Goal: Transaction & Acquisition: Book appointment/travel/reservation

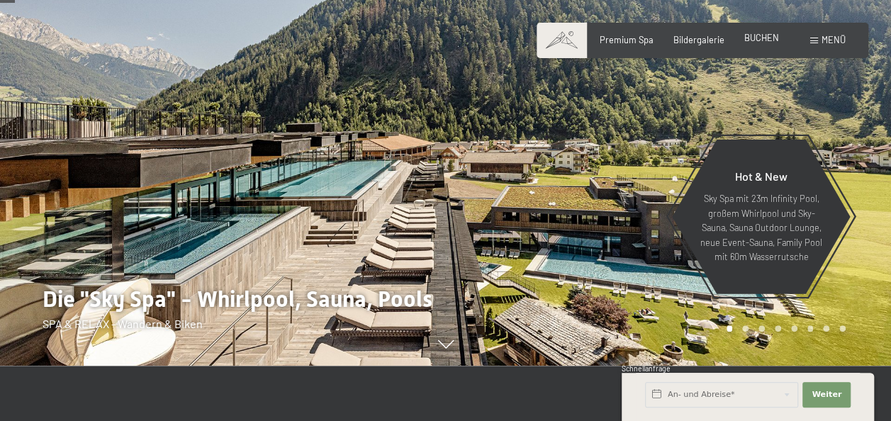
click at [750, 40] on span "BUCHEN" at bounding box center [762, 37] width 35 height 11
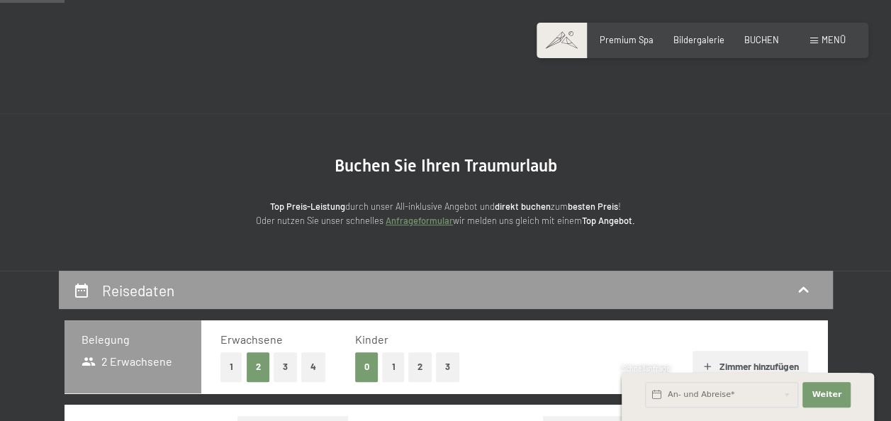
scroll to position [268, 0]
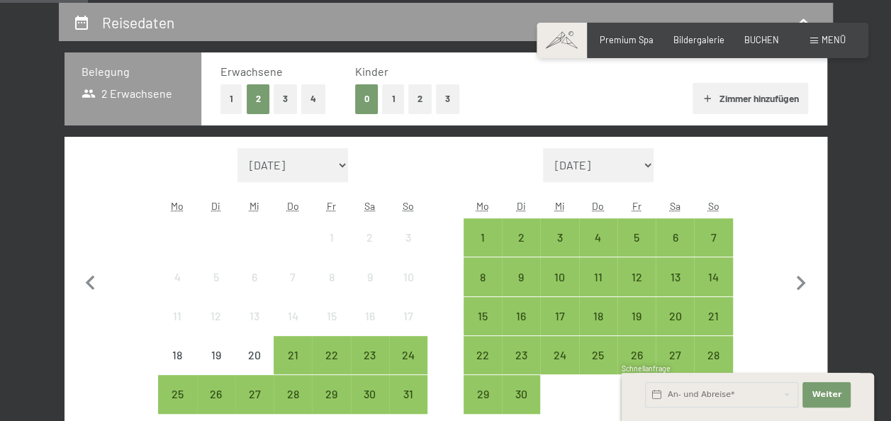
click at [225, 94] on button "1" at bounding box center [232, 98] width 22 height 29
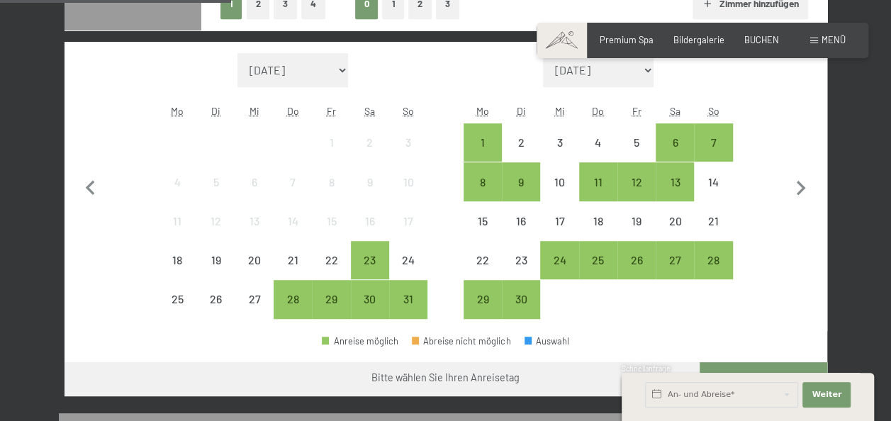
scroll to position [365, 0]
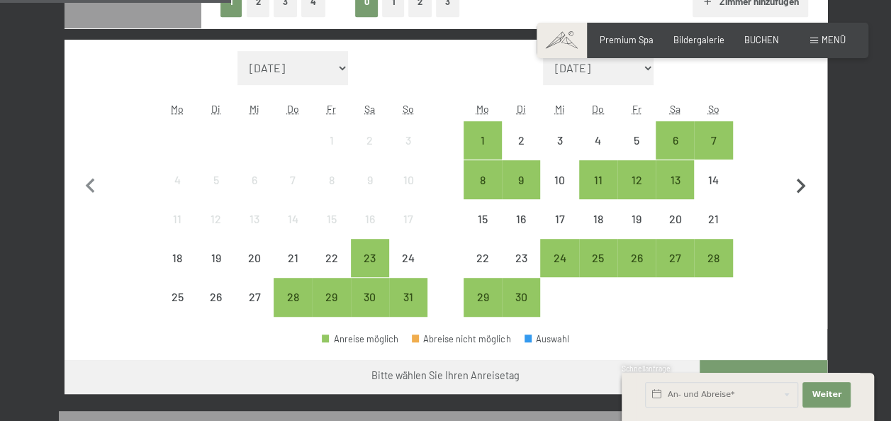
click at [796, 182] on icon "button" at bounding box center [801, 187] width 30 height 30
select select "2025-09-01"
select select "2025-10-01"
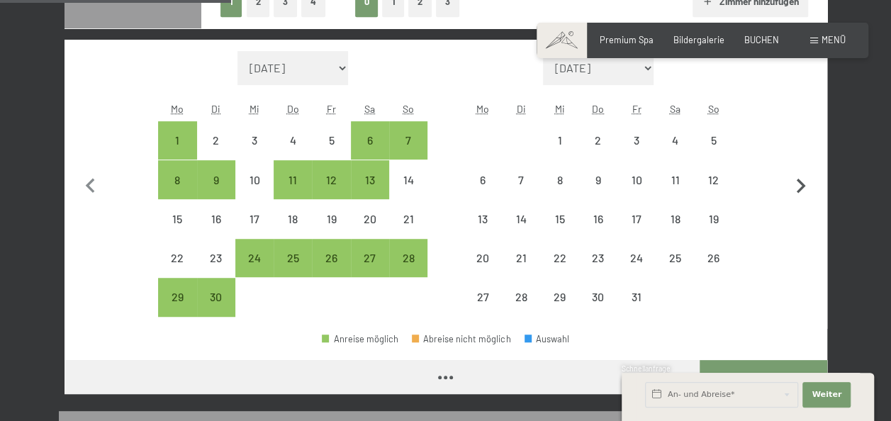
click at [796, 182] on icon "button" at bounding box center [801, 187] width 30 height 30
select select "[DATE]"
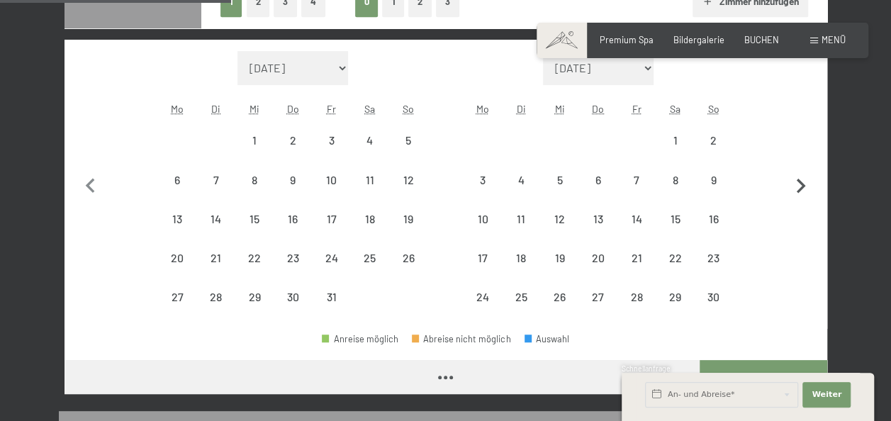
click at [796, 182] on icon "button" at bounding box center [801, 187] width 30 height 30
select select "[DATE]"
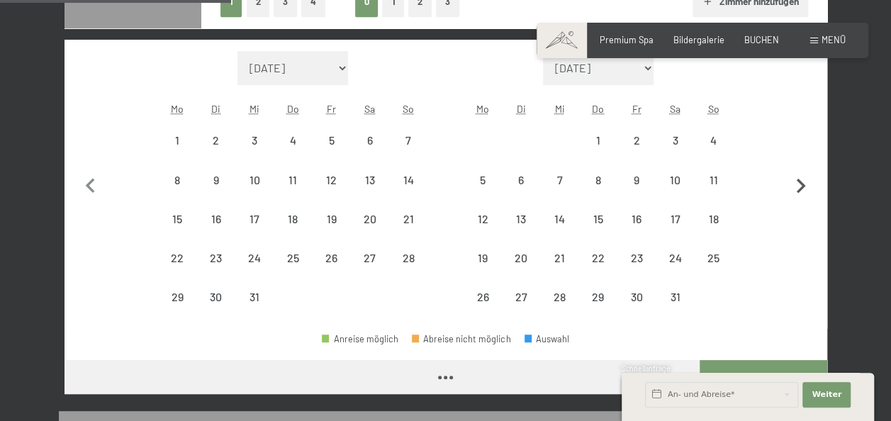
select select "[DATE]"
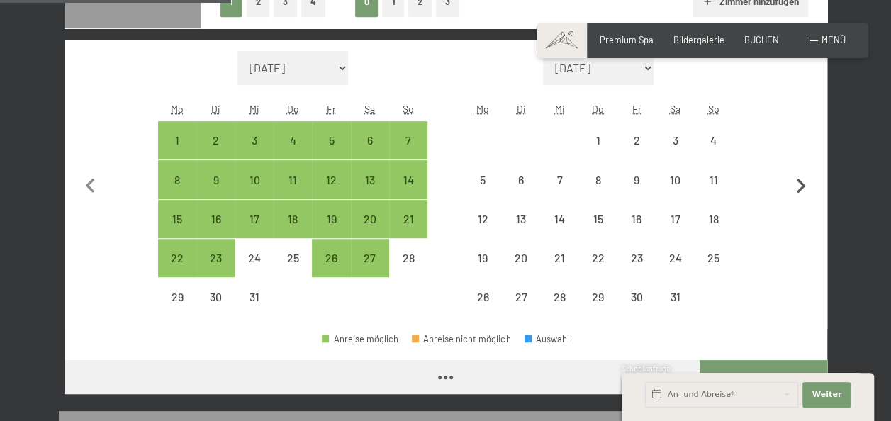
select select "[DATE]"
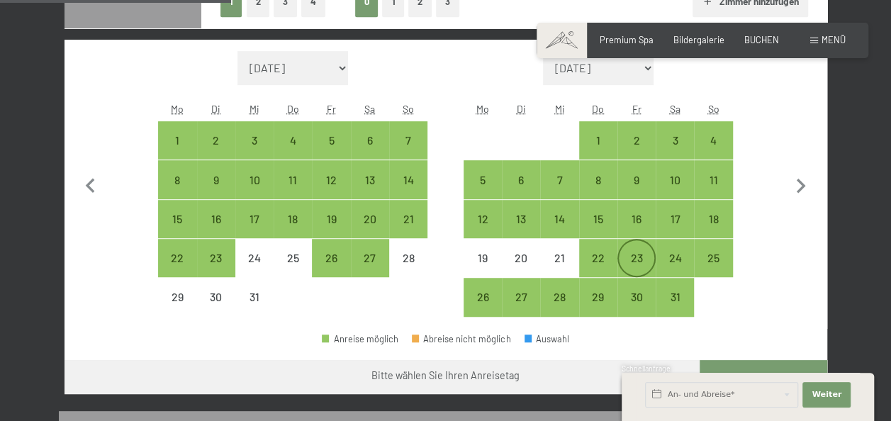
click at [646, 250] on div "23" at bounding box center [636, 257] width 35 height 35
select select "[DATE]"
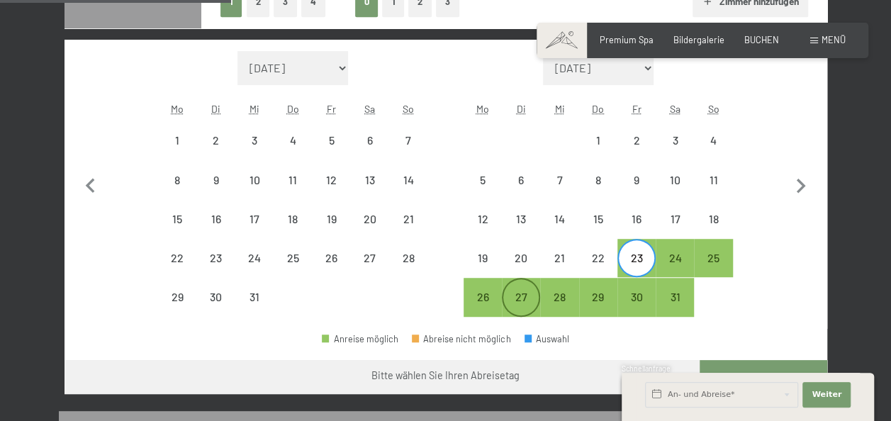
click at [532, 301] on div "27" at bounding box center [520, 308] width 35 height 35
select select "[DATE]"
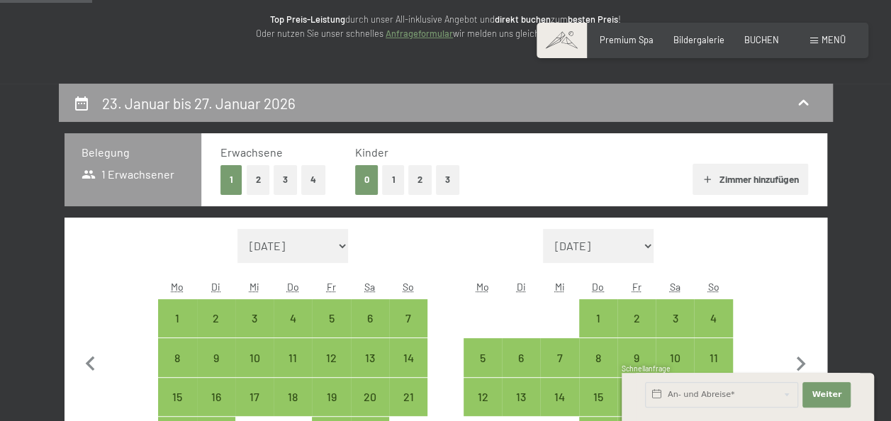
scroll to position [186, 0]
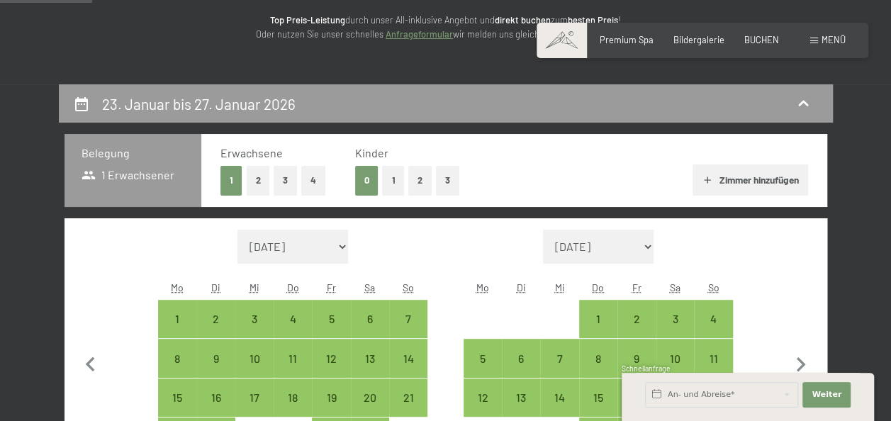
click at [261, 179] on button "2" at bounding box center [258, 180] width 23 height 29
select select "[DATE]"
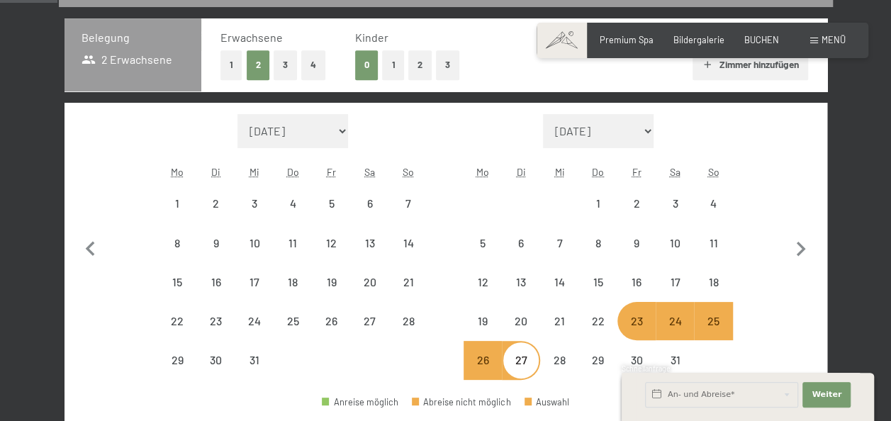
select select "[DATE]"
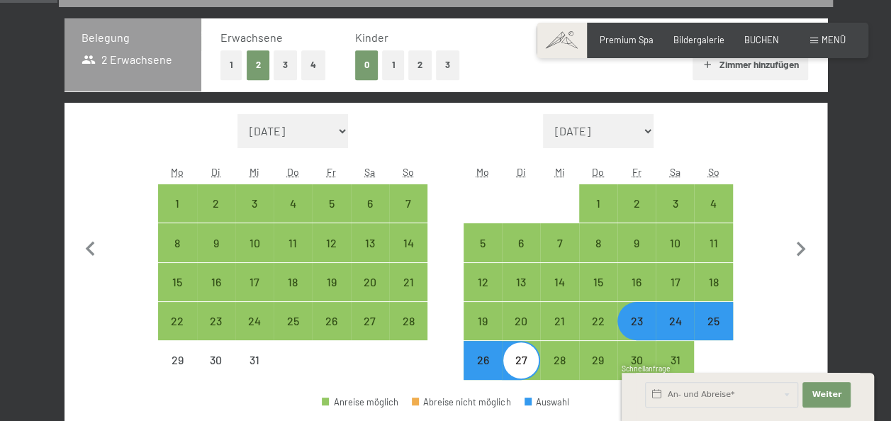
scroll to position [389, 0]
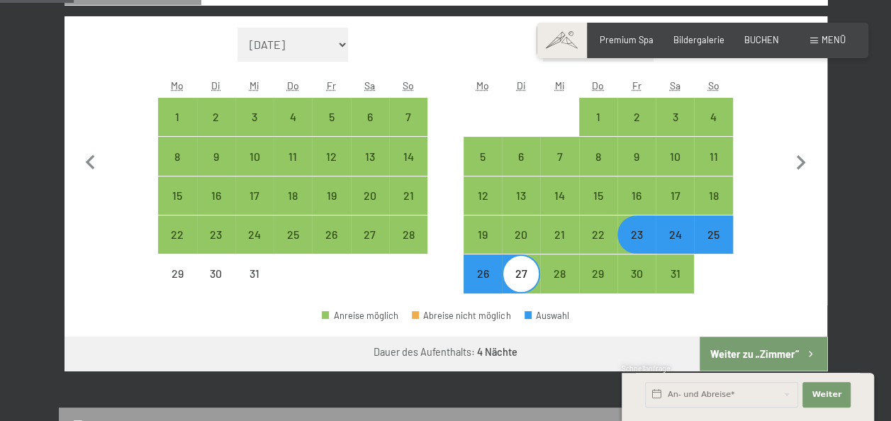
click at [674, 238] on div "24" at bounding box center [674, 246] width 35 height 35
select select "[DATE]"
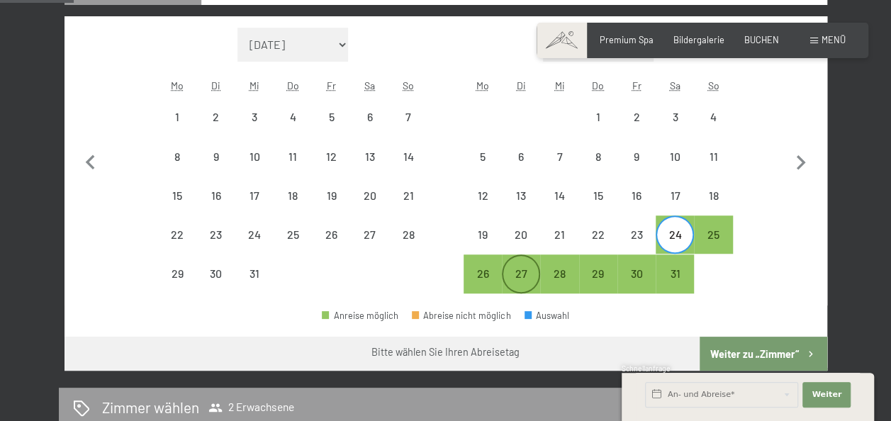
click at [516, 283] on div "27" at bounding box center [520, 285] width 35 height 35
select select "[DATE]"
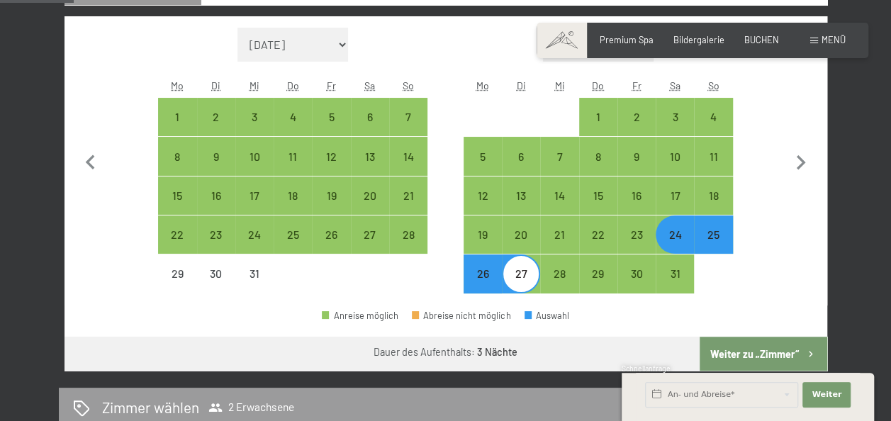
click at [796, 353] on button "Weiter zu „Zimmer“" at bounding box center [763, 354] width 127 height 34
select select "[DATE]"
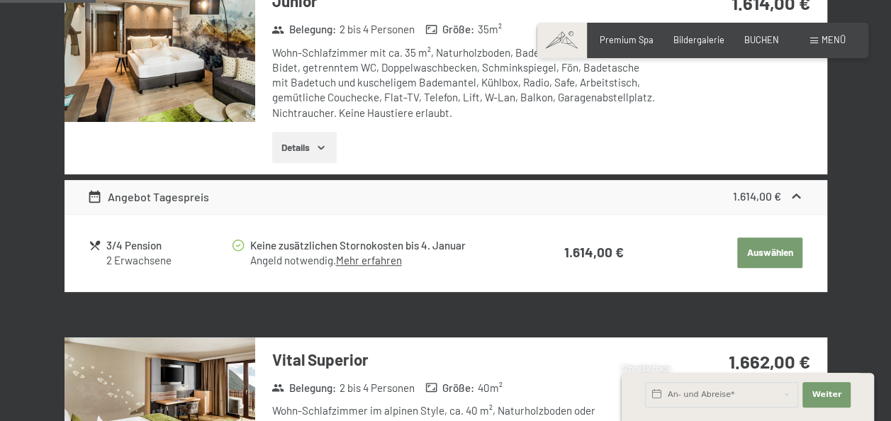
scroll to position [454, 0]
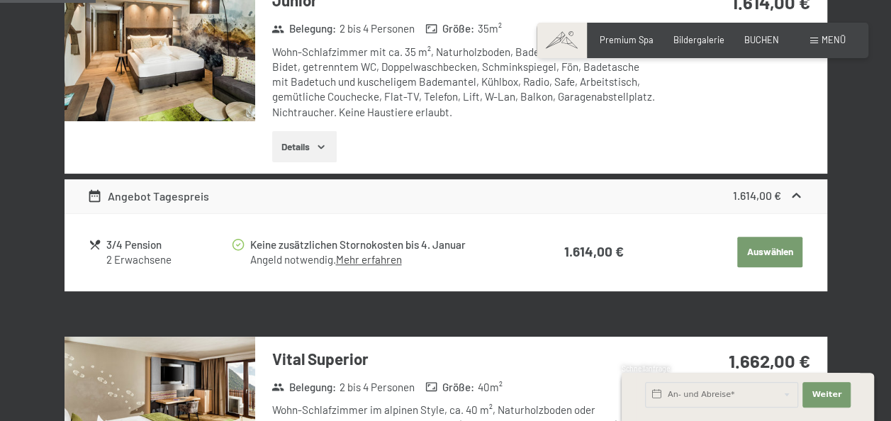
click at [368, 264] on link "Mehr erfahren" at bounding box center [368, 259] width 66 height 13
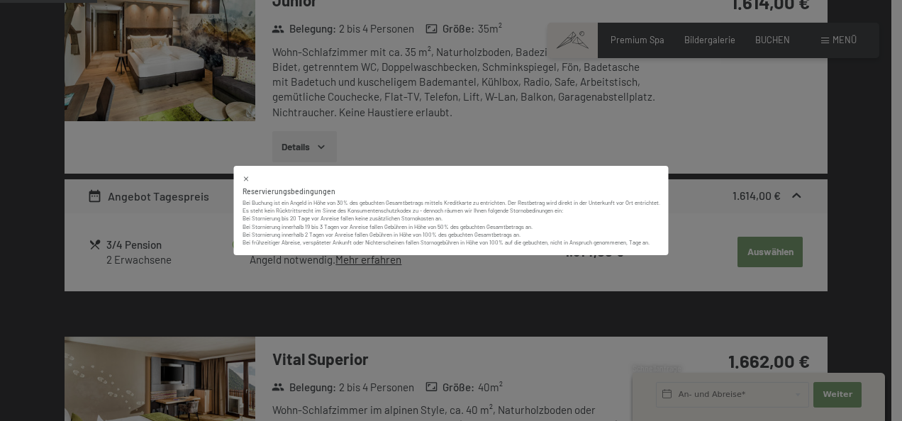
click at [244, 179] on icon at bounding box center [247, 179] width 8 height 8
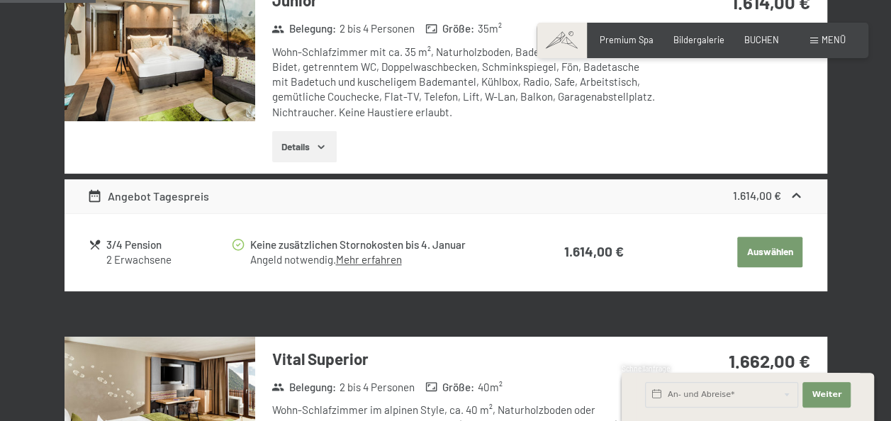
click at [774, 252] on button "Auswählen" at bounding box center [769, 252] width 65 height 31
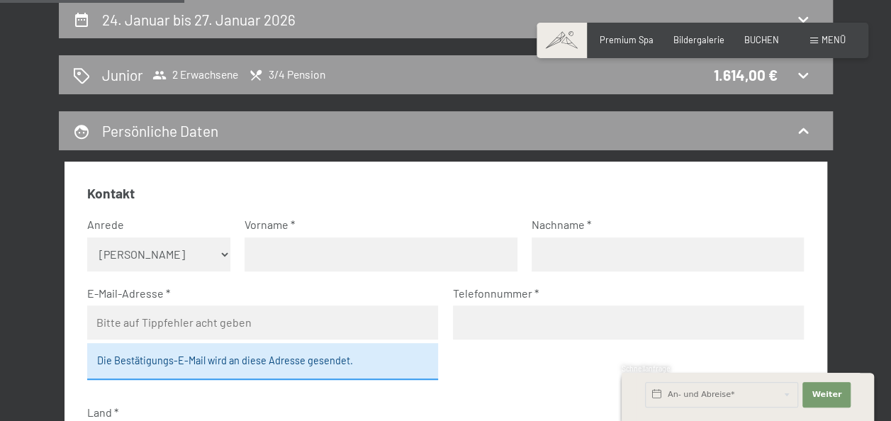
scroll to position [401, 0]
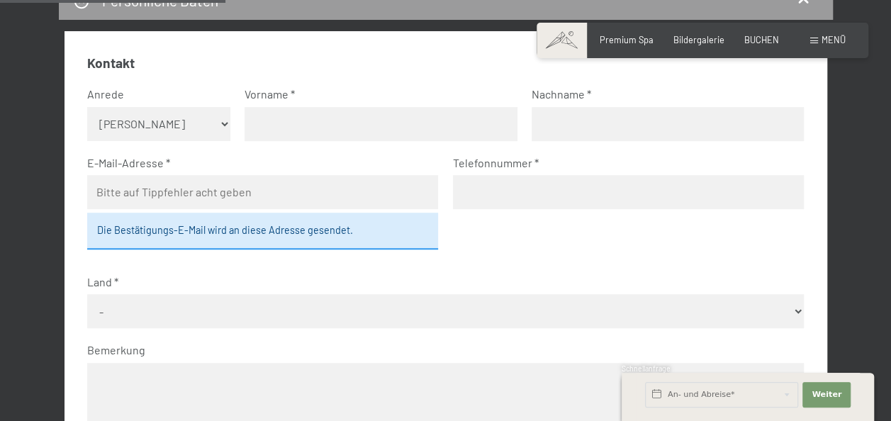
click at [154, 128] on select "Keine Angabe Frau [PERSON_NAME]" at bounding box center [158, 124] width 143 height 34
select select "f"
click at [87, 107] on select "Keine Angabe Frau [PERSON_NAME]" at bounding box center [158, 124] width 143 height 34
click at [321, 105] on div "Vorname" at bounding box center [381, 114] width 272 height 55
click at [307, 116] on input "text" at bounding box center [381, 124] width 272 height 34
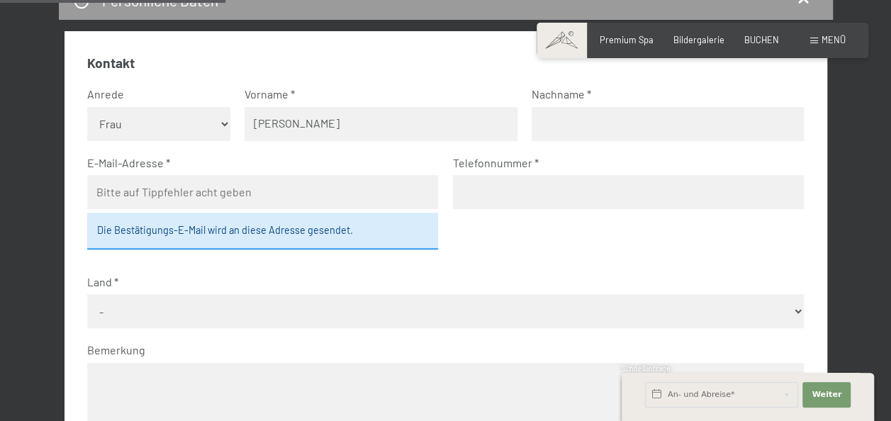
type input "Sabrina"
type input "[PERSON_NAME]"
click at [329, 123] on input "Sabrina" at bounding box center [381, 124] width 272 height 34
type input "Sabrina Natascha"
click at [206, 185] on input "email" at bounding box center [263, 192] width 352 height 34
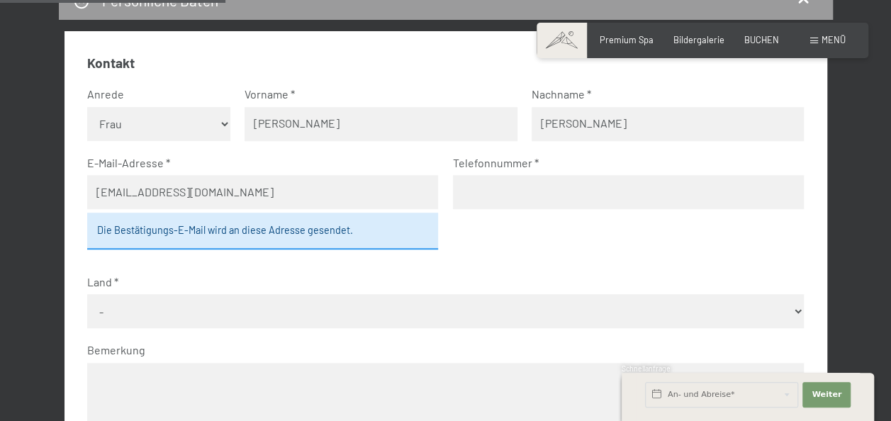
type input "[EMAIL_ADDRESS][DOMAIN_NAME]"
click at [546, 197] on input "tel" at bounding box center [629, 192] width 352 height 34
type input "004915164831145"
click at [229, 306] on select "- [GEOGRAPHIC_DATA] [GEOGRAPHIC_DATA] [GEOGRAPHIC_DATA] [GEOGRAPHIC_DATA] [GEOG…" at bounding box center [445, 311] width 717 height 34
select select "DEU"
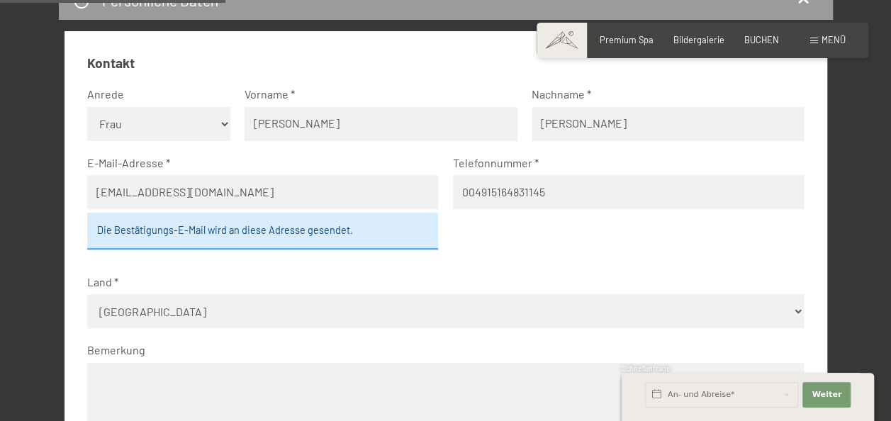
click at [87, 294] on select "- [GEOGRAPHIC_DATA] [GEOGRAPHIC_DATA] [GEOGRAPHIC_DATA] [GEOGRAPHIC_DATA] [GEOG…" at bounding box center [445, 311] width 717 height 34
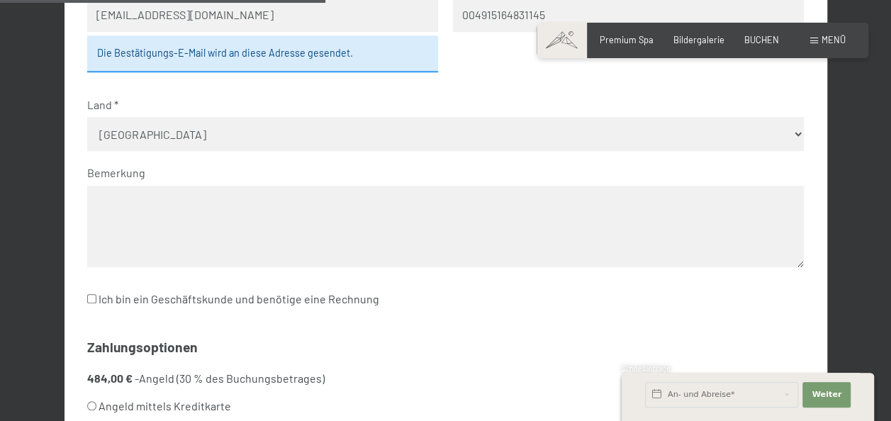
scroll to position [579, 0]
click at [208, 217] on textarea at bounding box center [445, 226] width 717 height 82
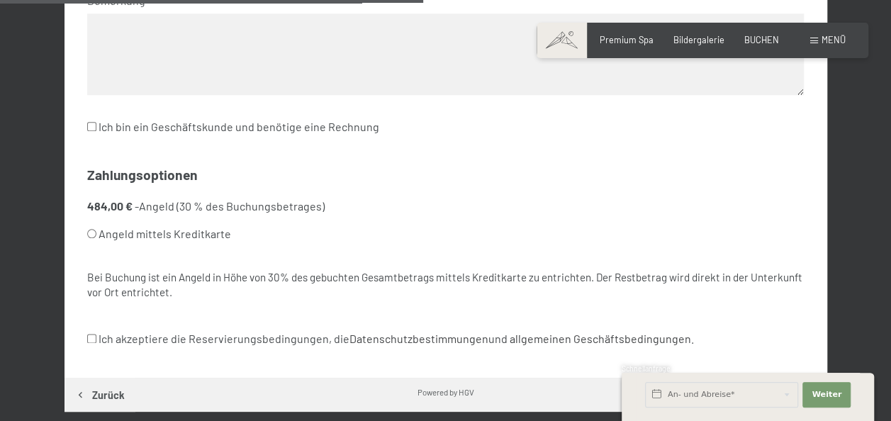
scroll to position [752, 0]
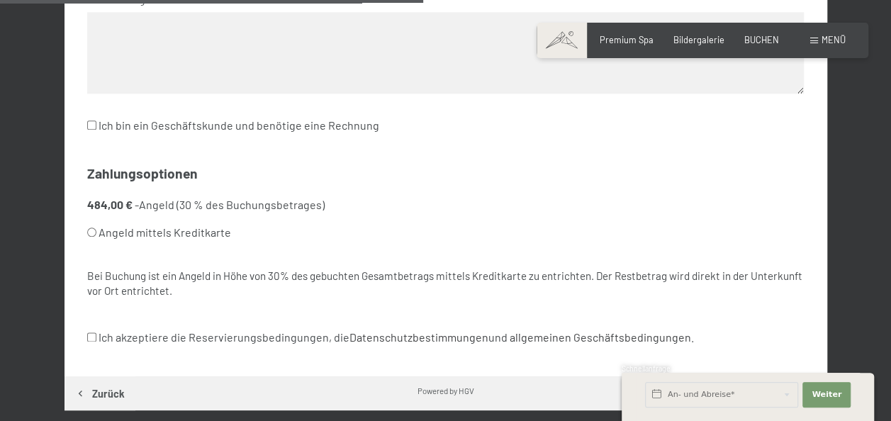
click at [92, 231] on input "Angeld mittels Kreditkarte" at bounding box center [91, 232] width 9 height 9
radio input "true"
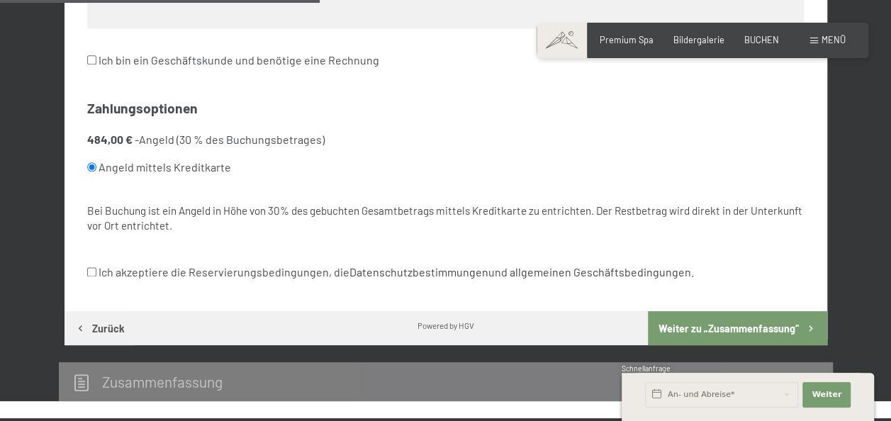
scroll to position [820, 0]
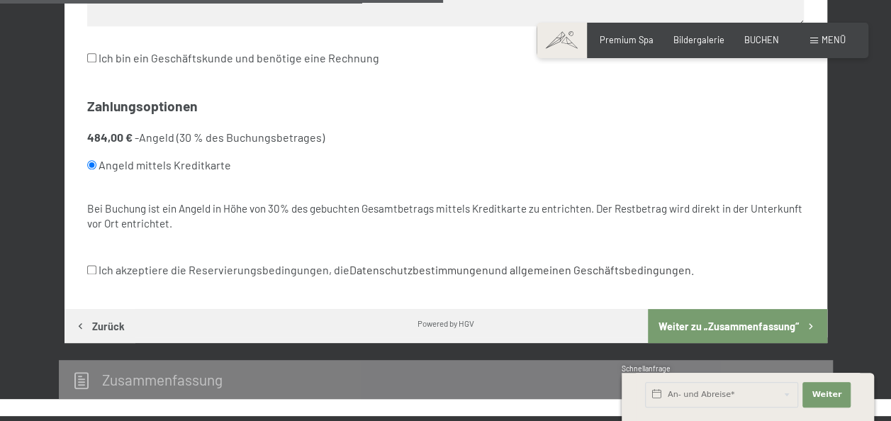
click at [91, 272] on input "Ich akzeptiere die Reservierungsbedingungen, die Datenschutzbestimmungen und al…" at bounding box center [91, 269] width 9 height 9
checkbox input "true"
click at [793, 323] on button "Weiter zu „Zusammen­fassung“" at bounding box center [737, 326] width 179 height 34
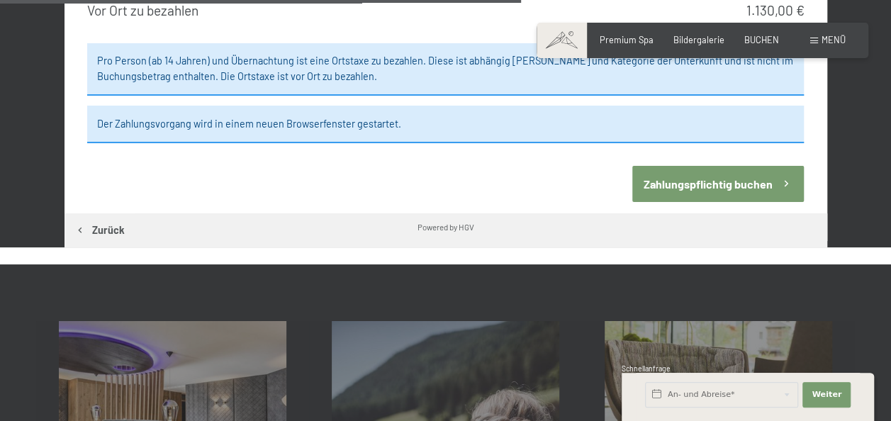
scroll to position [1374, 0]
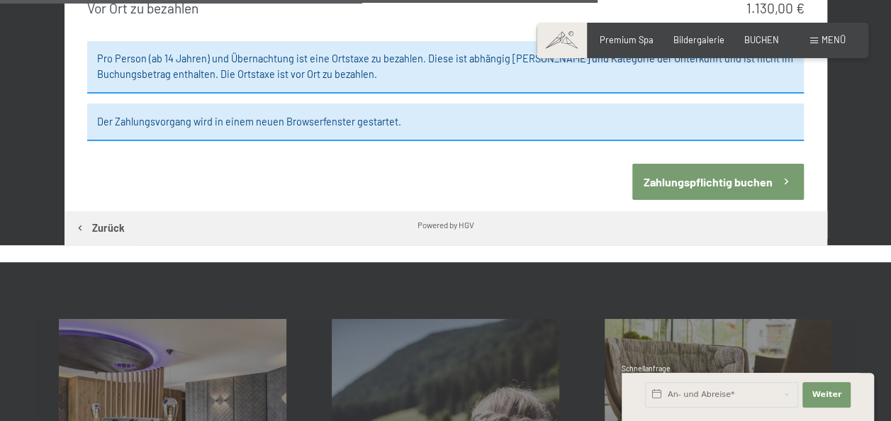
click at [740, 185] on button "Zahlungspflichtig buchen" at bounding box center [719, 182] width 172 height 36
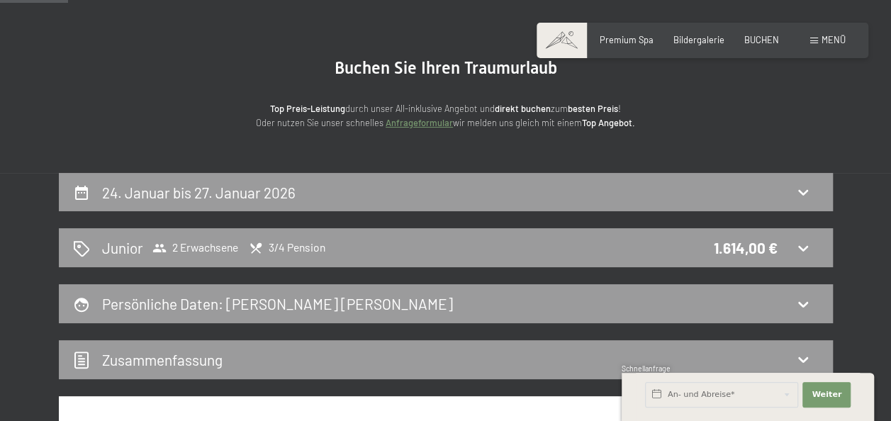
scroll to position [0, 0]
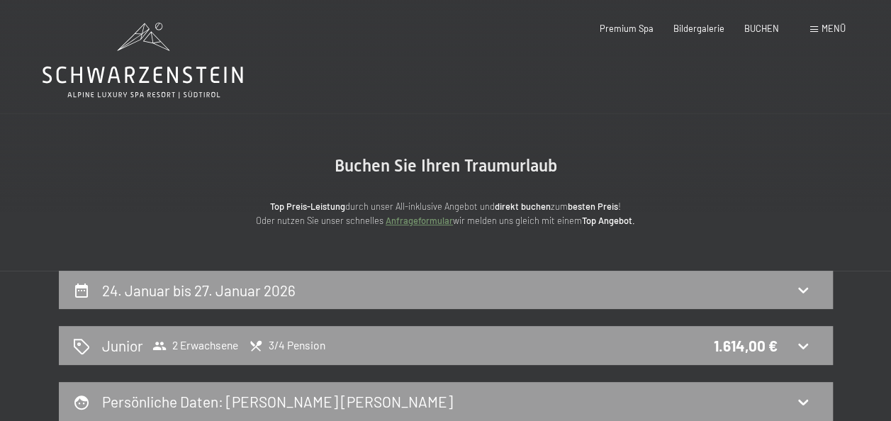
click at [153, 64] on icon at bounding box center [143, 61] width 201 height 76
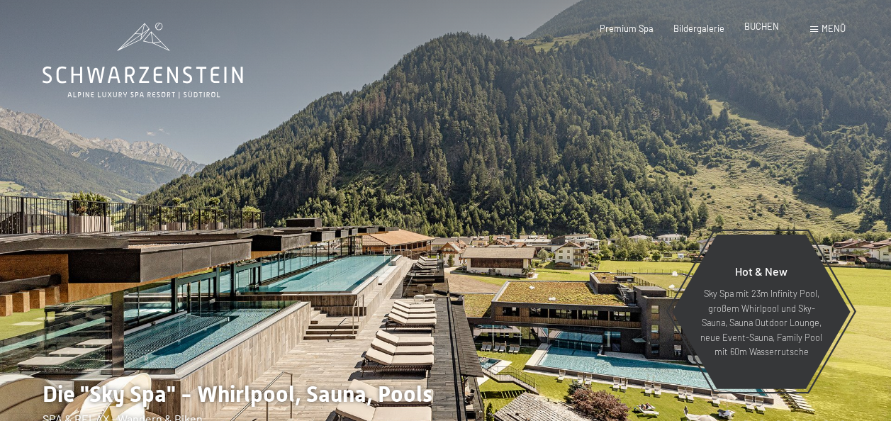
click at [754, 24] on span "BUCHEN" at bounding box center [762, 26] width 35 height 11
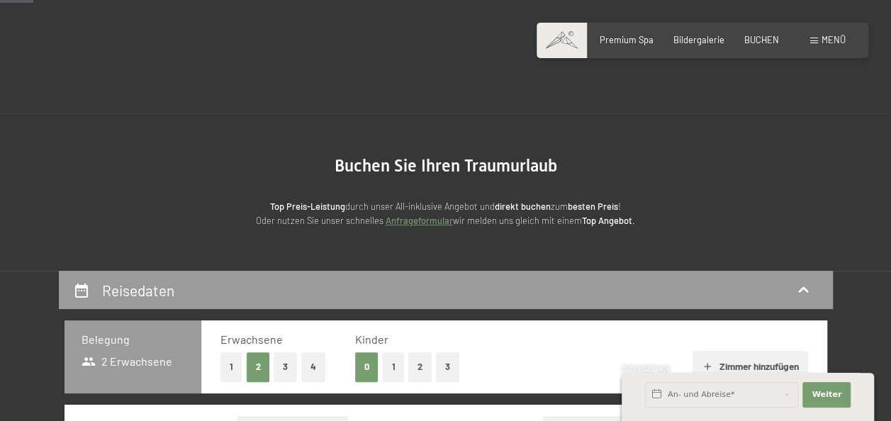
scroll to position [301, 0]
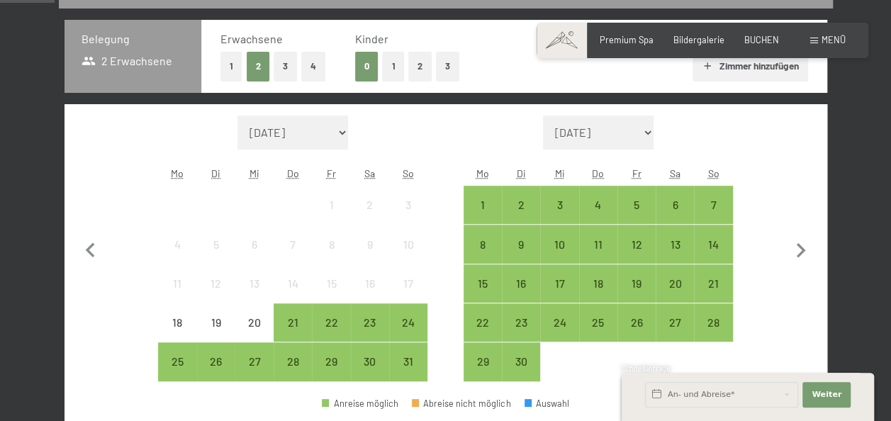
click at [233, 74] on button "1" at bounding box center [232, 66] width 22 height 29
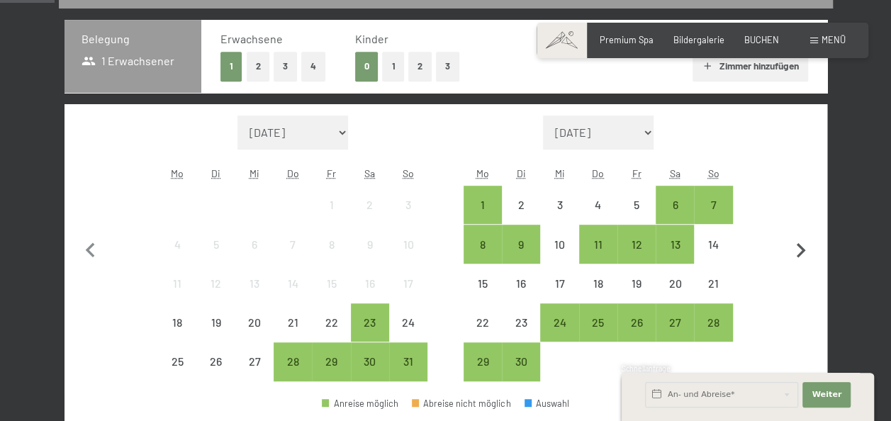
click at [800, 240] on icon "button" at bounding box center [801, 251] width 30 height 30
select select "[DATE]"
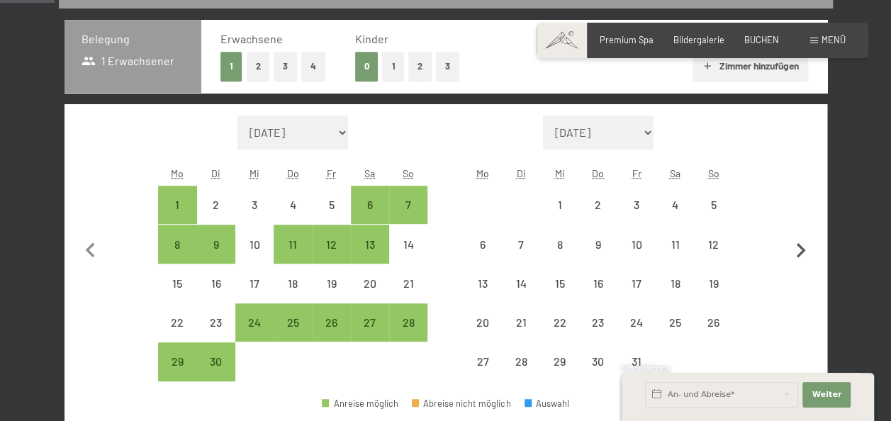
click at [800, 240] on icon "button" at bounding box center [801, 251] width 30 height 30
select select "[DATE]"
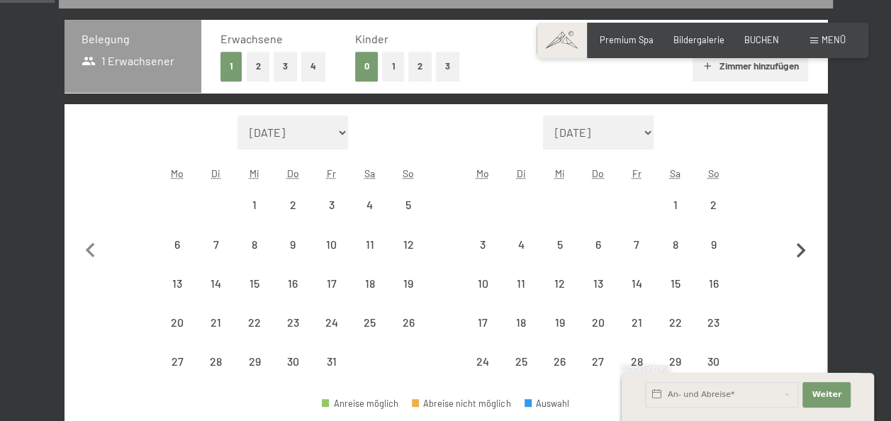
select select "[DATE]"
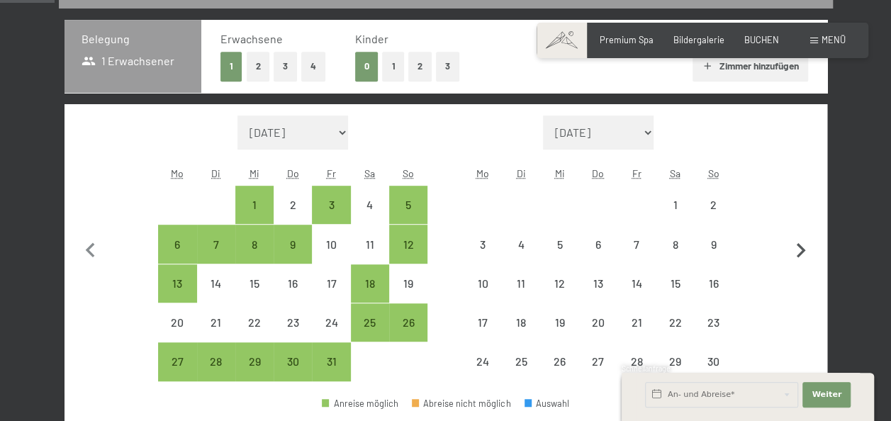
select select "[DATE]"
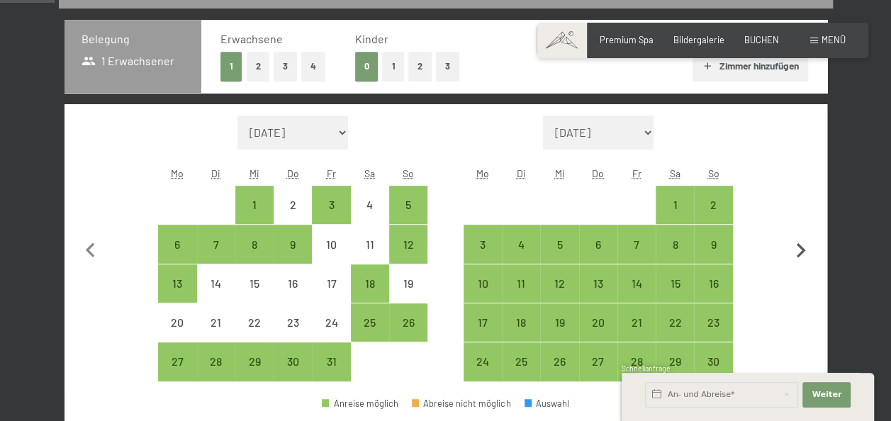
click at [800, 240] on icon "button" at bounding box center [801, 251] width 30 height 30
select select "[DATE]"
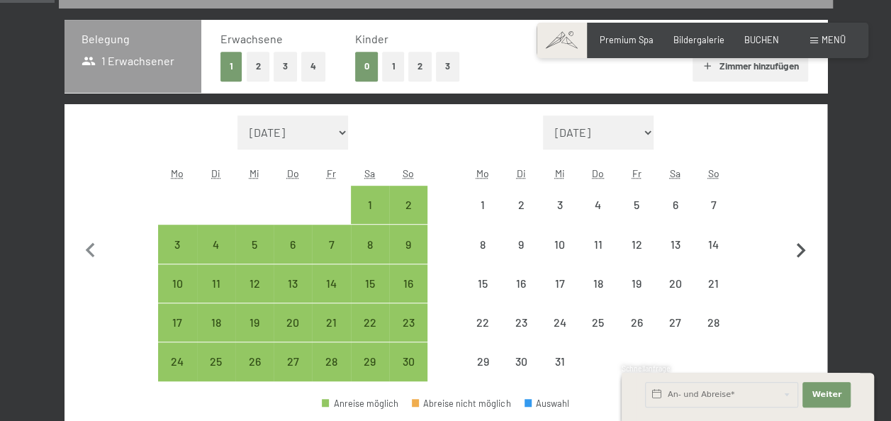
click at [800, 240] on icon "button" at bounding box center [801, 251] width 30 height 30
select select "[DATE]"
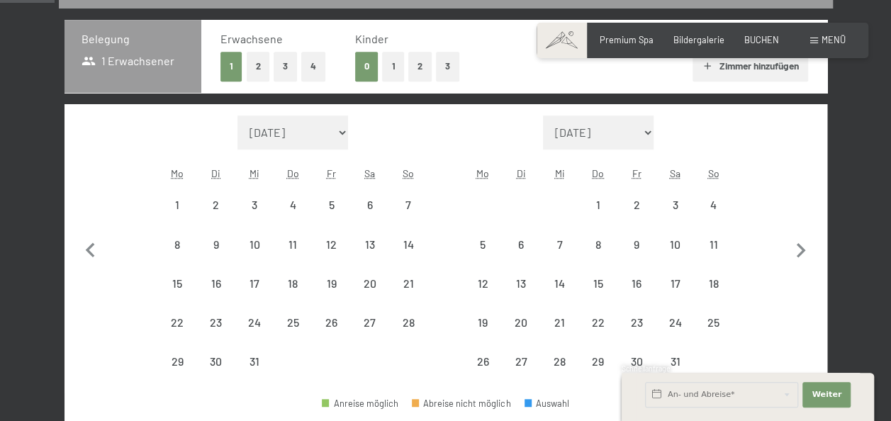
select select "[DATE]"
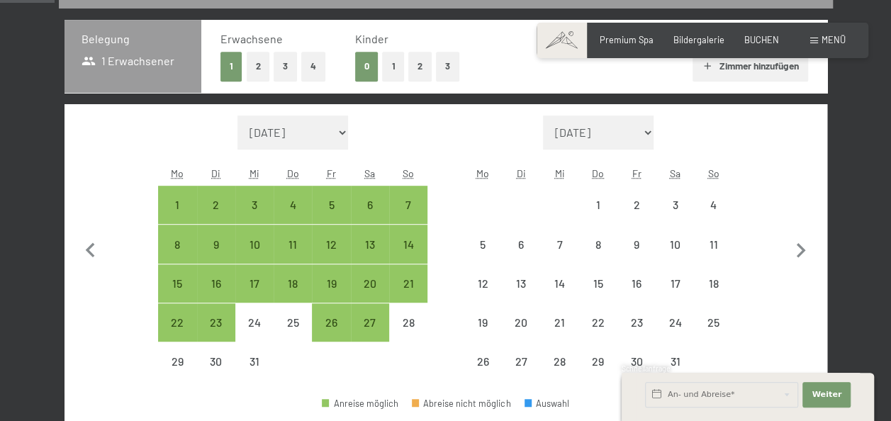
select select "[DATE]"
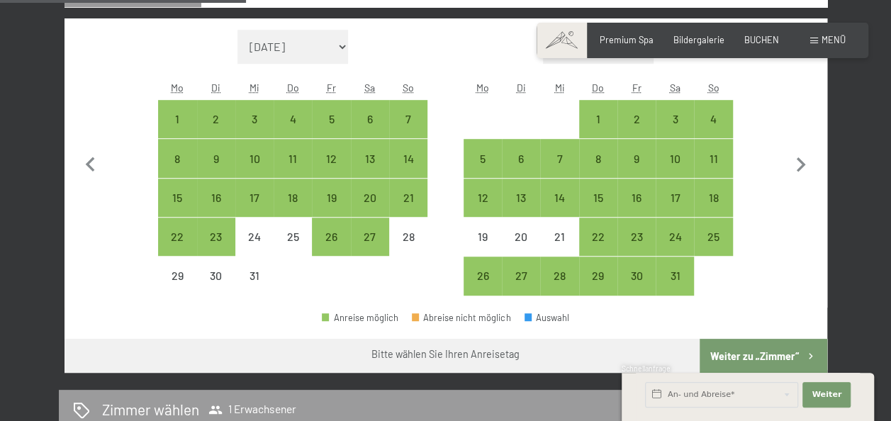
scroll to position [388, 0]
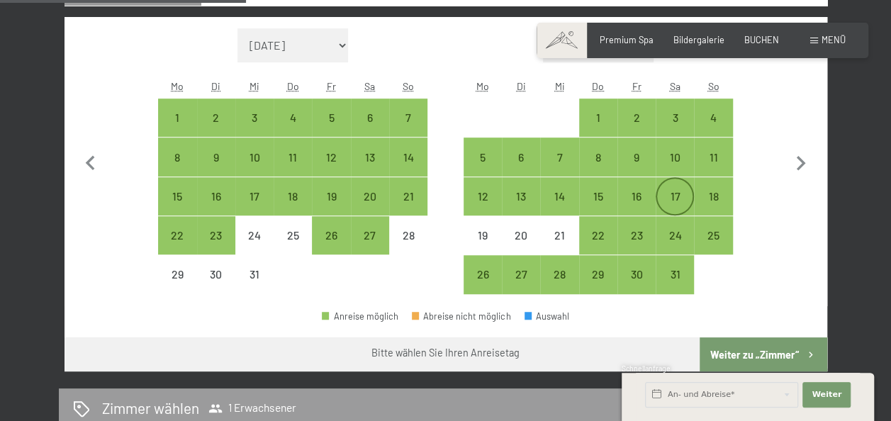
click at [678, 191] on div "17" at bounding box center [674, 208] width 35 height 35
select select "[DATE]"
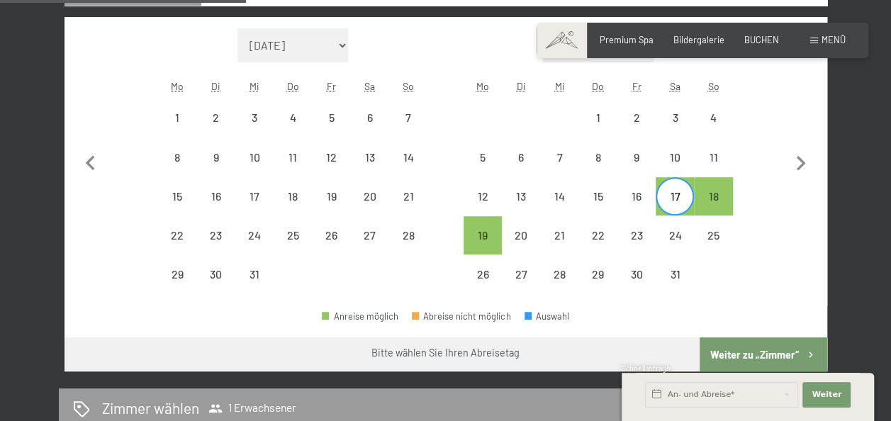
click at [676, 191] on div "17" at bounding box center [674, 208] width 35 height 35
select select "[DATE]"
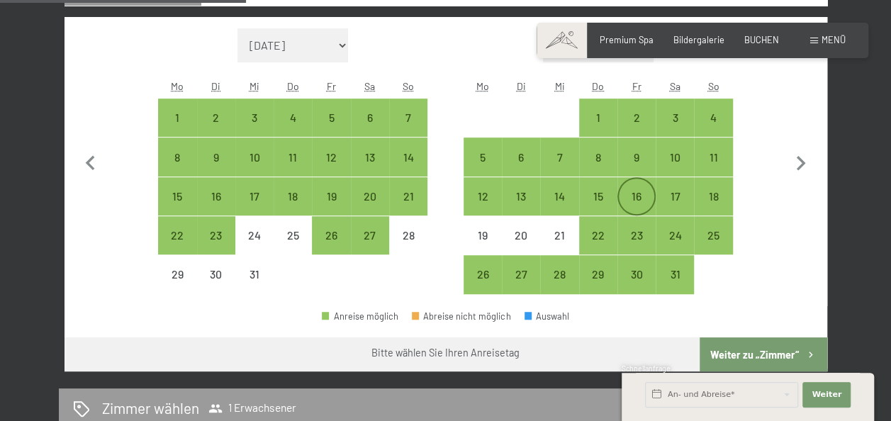
click at [628, 197] on div "16" at bounding box center [636, 208] width 35 height 35
select select "[DATE]"
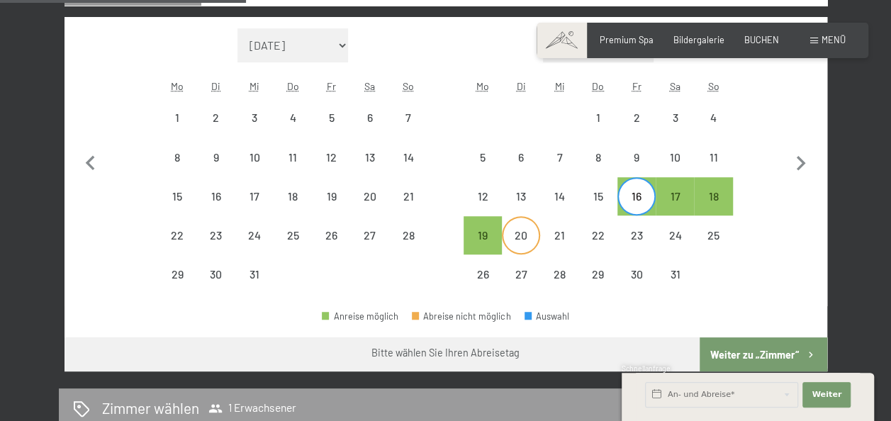
click at [520, 238] on div "20" at bounding box center [520, 247] width 35 height 35
select select "[DATE]"
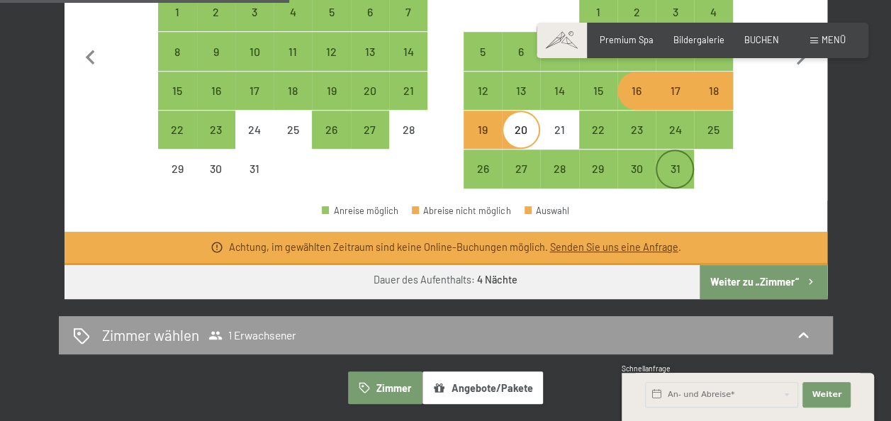
scroll to position [494, 0]
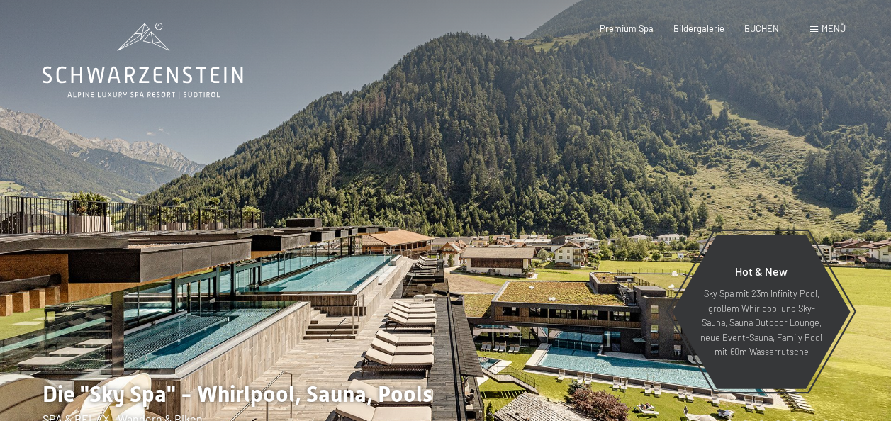
click at [765, 27] on span "BUCHEN" at bounding box center [762, 28] width 35 height 11
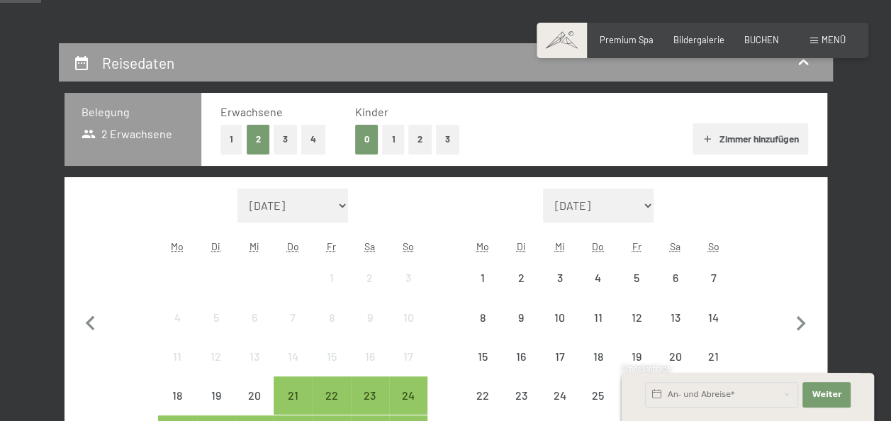
scroll to position [228, 0]
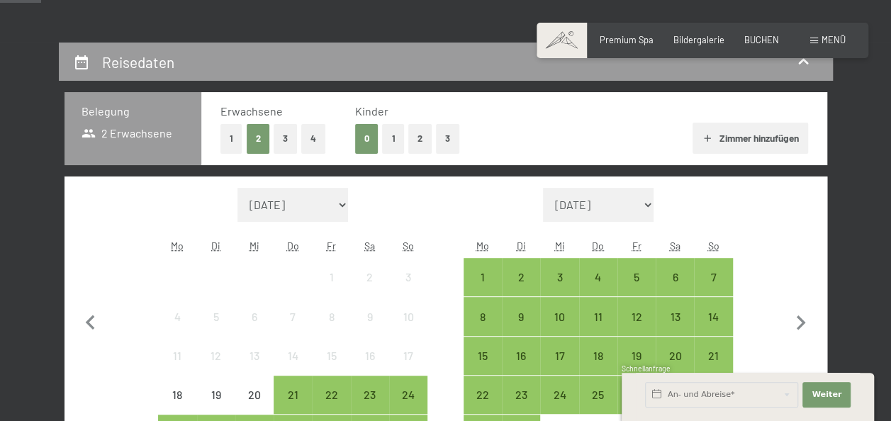
click at [225, 140] on button "1" at bounding box center [232, 138] width 22 height 29
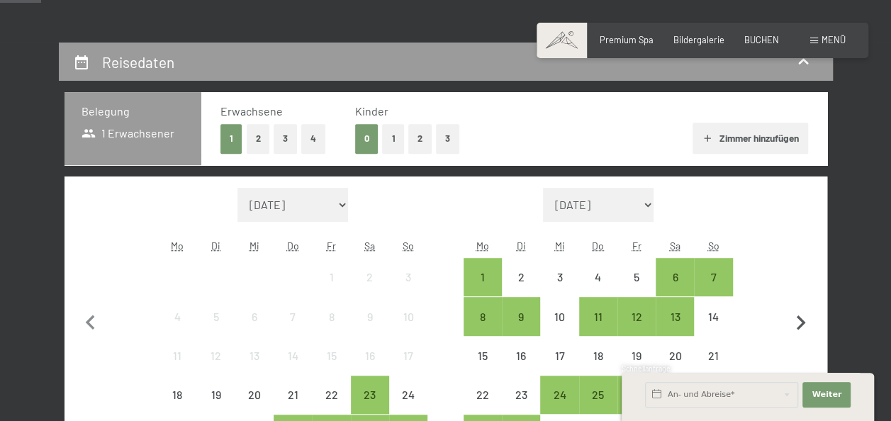
click at [804, 316] on icon "button" at bounding box center [801, 323] width 30 height 30
select select "[DATE]"
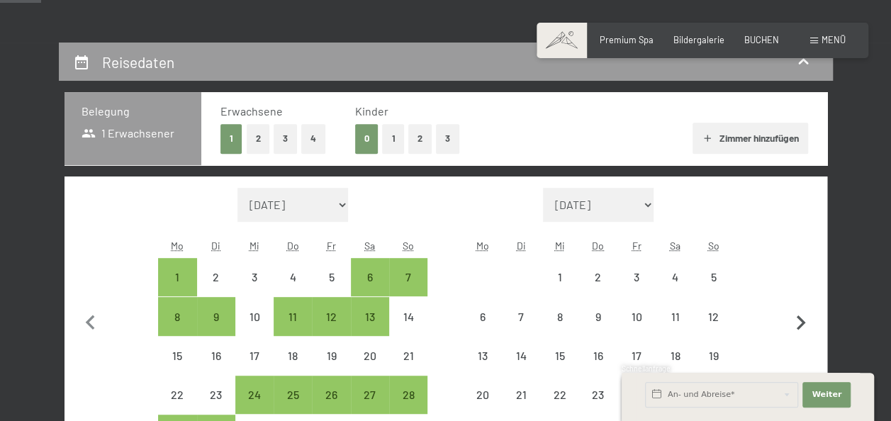
click at [804, 316] on icon "button" at bounding box center [801, 323] width 30 height 30
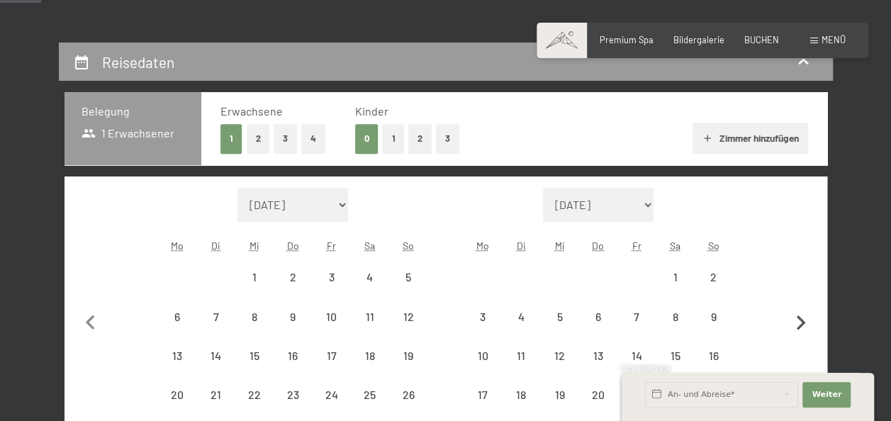
click at [804, 316] on icon "button" at bounding box center [801, 323] width 30 height 30
select select "[DATE]"
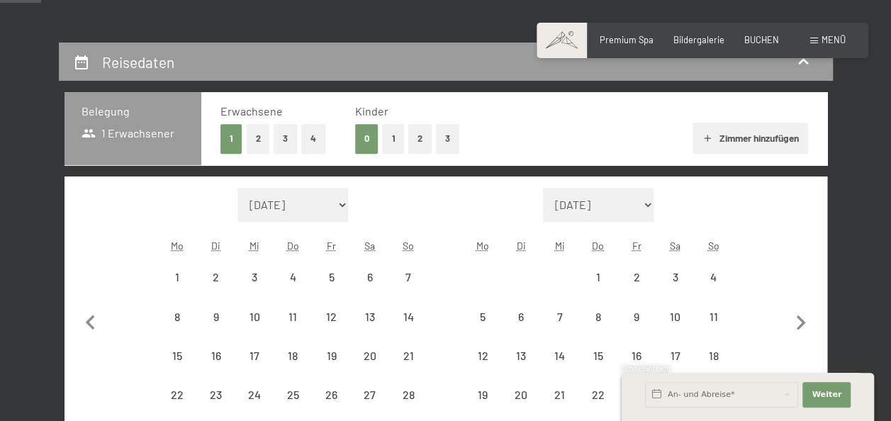
select select "[DATE]"
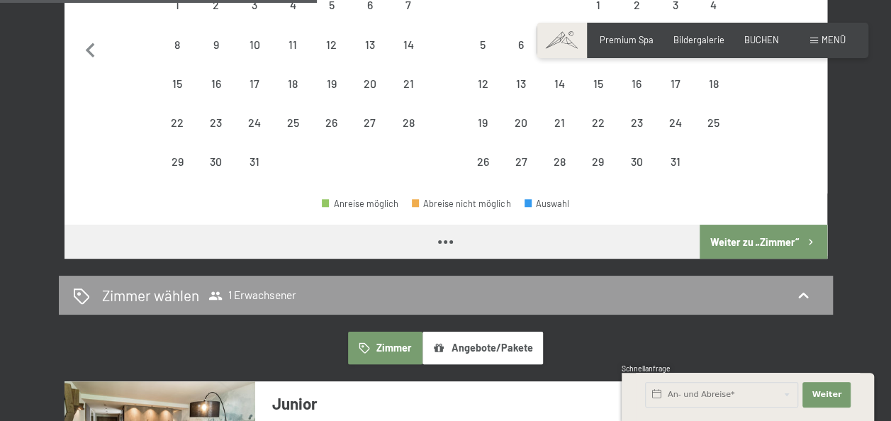
select select "[DATE]"
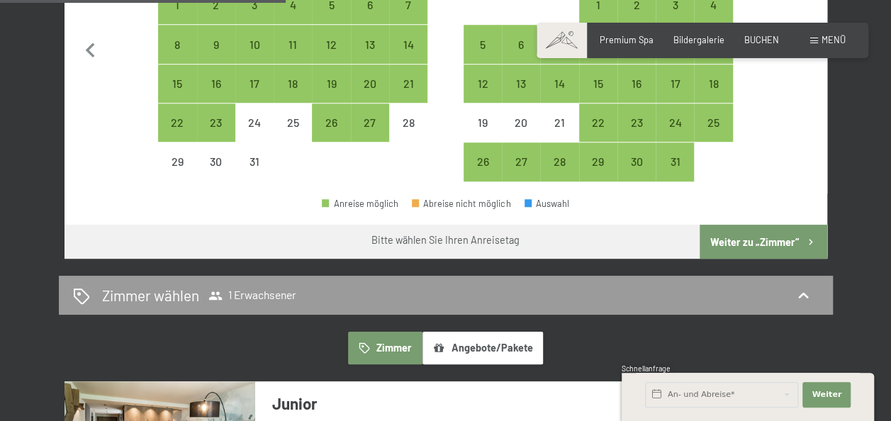
scroll to position [451, 0]
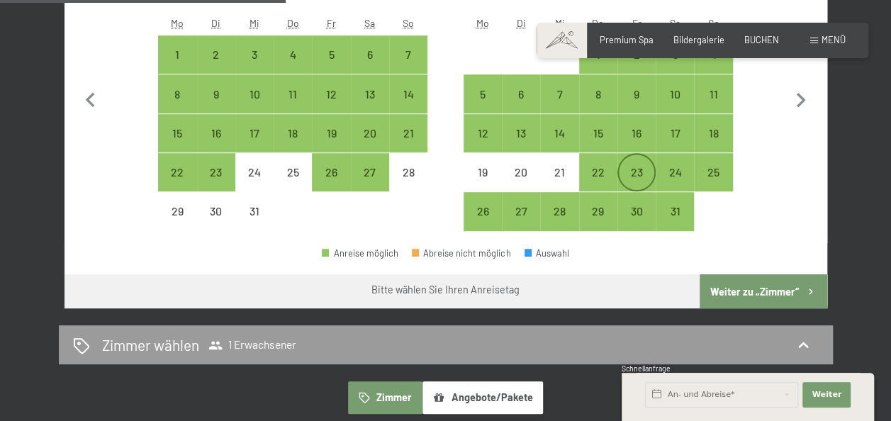
click at [645, 169] on div "23" at bounding box center [636, 184] width 35 height 35
select select "[DATE]"
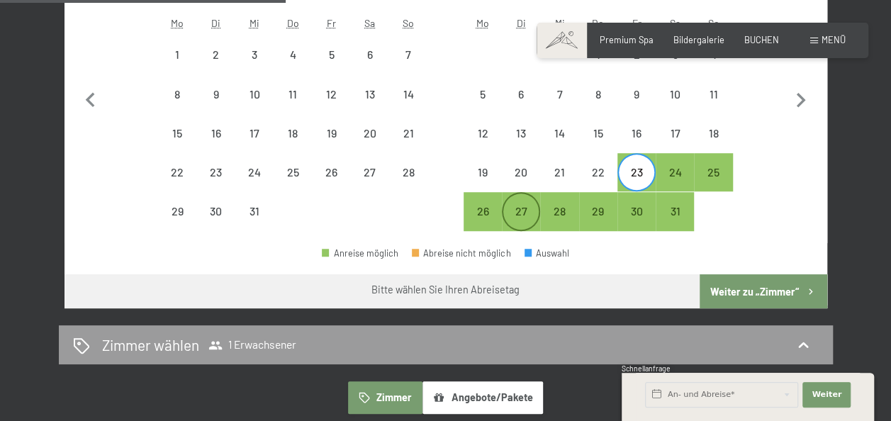
click at [521, 216] on div "27" at bounding box center [520, 223] width 35 height 35
select select "[DATE]"
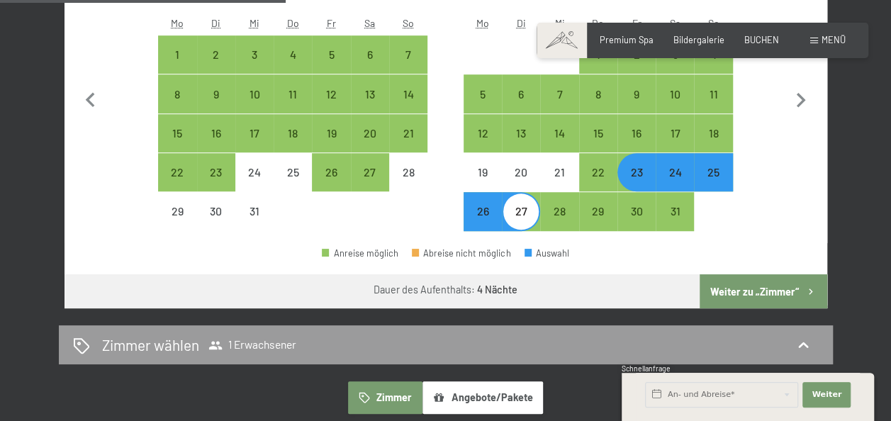
click at [789, 289] on button "Weiter zu „Zimmer“" at bounding box center [763, 291] width 127 height 34
select select "[DATE]"
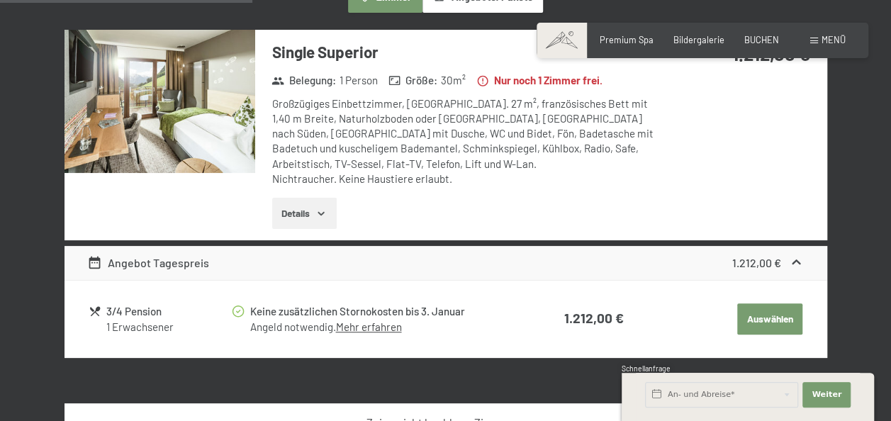
scroll to position [382, 0]
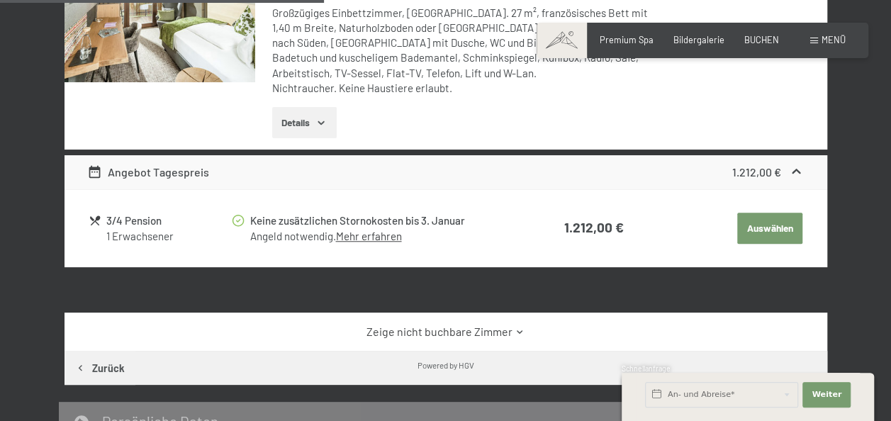
click at [767, 238] on button "Auswählen" at bounding box center [769, 228] width 65 height 31
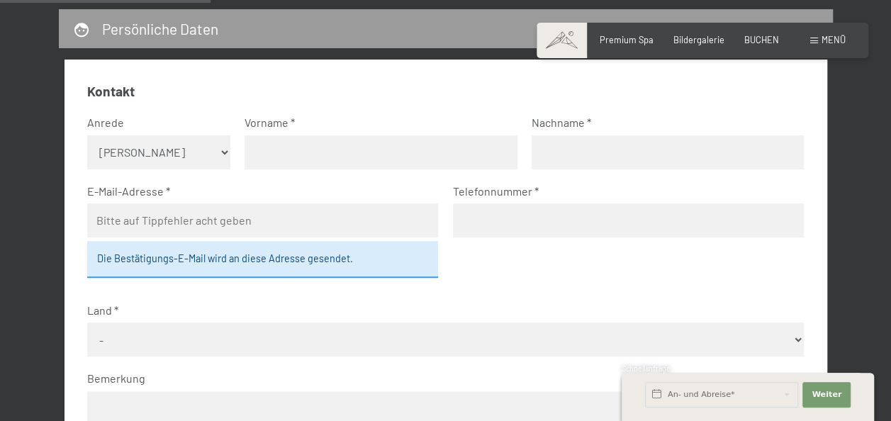
scroll to position [374, 0]
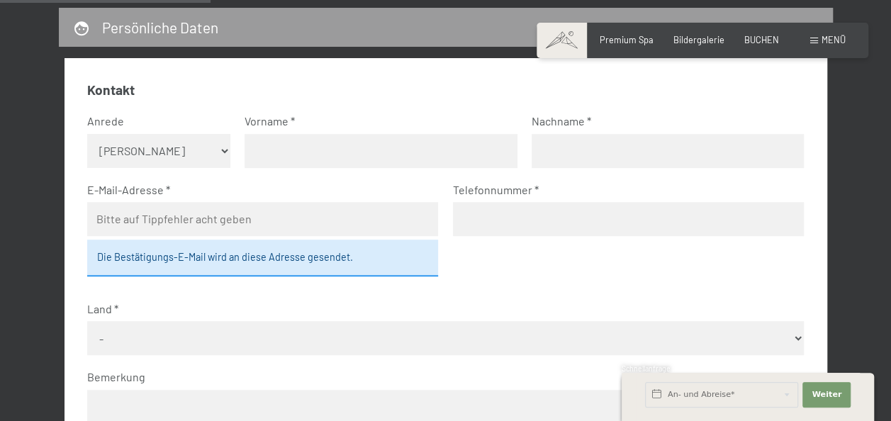
click at [135, 150] on select "Keine Angabe Frau [PERSON_NAME]" at bounding box center [158, 151] width 143 height 34
select select "m"
click at [87, 134] on select "Keine Angabe Frau [PERSON_NAME]" at bounding box center [158, 151] width 143 height 34
click at [250, 160] on input "text" at bounding box center [381, 151] width 272 height 34
type input "[PERSON_NAME]"
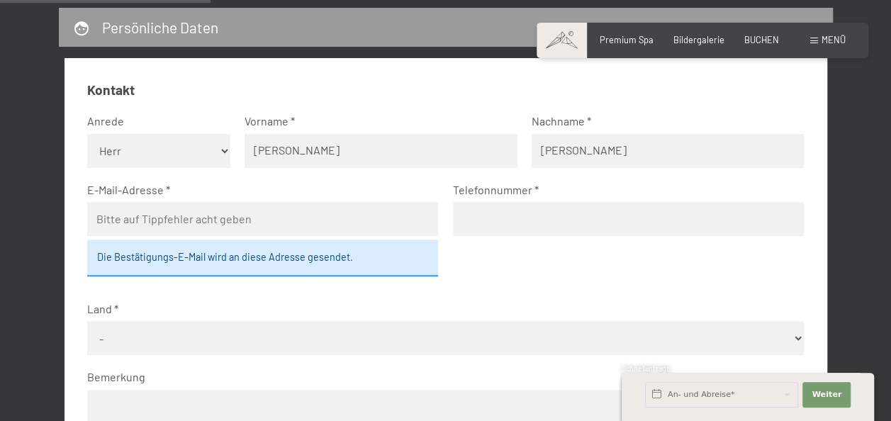
type input "[PERSON_NAME]"
click at [241, 225] on input "email" at bounding box center [263, 219] width 352 height 34
type input "[EMAIL_ADDRESS][DOMAIN_NAME]"
click at [534, 223] on input "tel" at bounding box center [629, 219] width 352 height 34
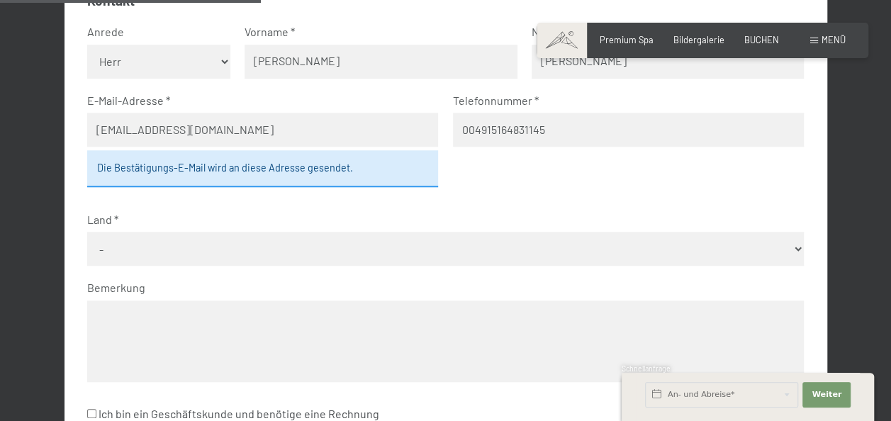
type input "004915164831145"
click at [165, 259] on select "- [GEOGRAPHIC_DATA] [GEOGRAPHIC_DATA] [GEOGRAPHIC_DATA] [GEOGRAPHIC_DATA] [GEOG…" at bounding box center [445, 249] width 717 height 34
select select "DEU"
click at [87, 232] on select "- [GEOGRAPHIC_DATA] [GEOGRAPHIC_DATA] [GEOGRAPHIC_DATA] [GEOGRAPHIC_DATA] [GEOG…" at bounding box center [445, 249] width 717 height 34
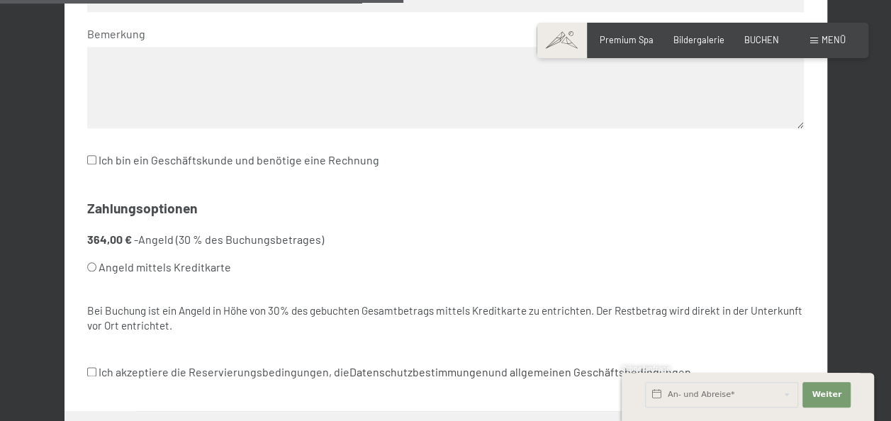
scroll to position [718, 0]
click at [86, 267] on div "Kontakt Anrede [PERSON_NAME] Frau [PERSON_NAME] Vorname [PERSON_NAME] Nachname …" at bounding box center [446, 63] width 763 height 697
click at [88, 265] on input "Angeld mittels Kreditkarte" at bounding box center [91, 266] width 9 height 9
radio input "true"
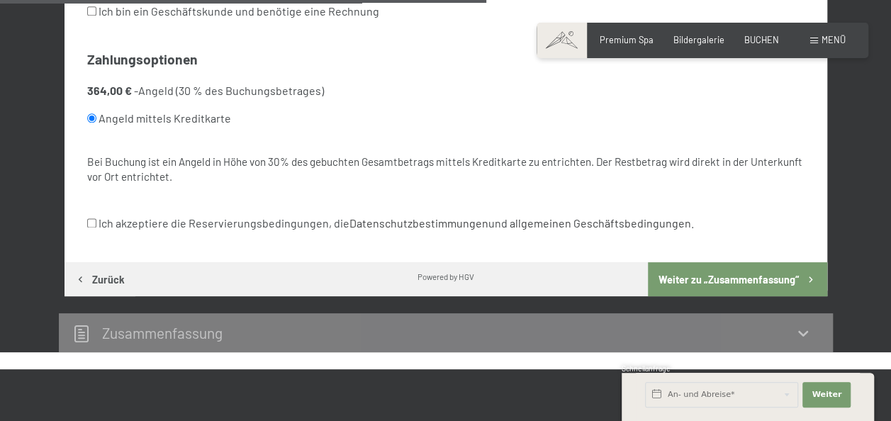
scroll to position [864, 0]
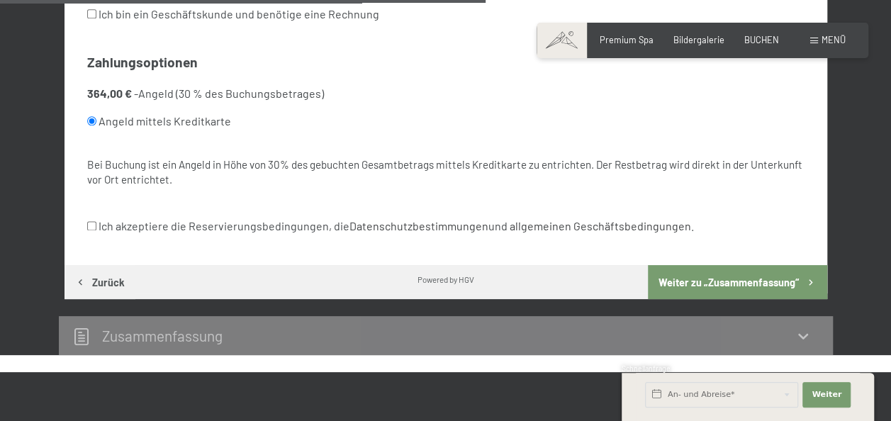
click at [92, 225] on input "Ich akzeptiere die Reservierungsbedingungen, die Datenschutzbestimmungen und al…" at bounding box center [91, 225] width 9 height 9
checkbox input "true"
click at [767, 285] on button "Weiter zu „Zusammen­fassung“" at bounding box center [737, 282] width 179 height 34
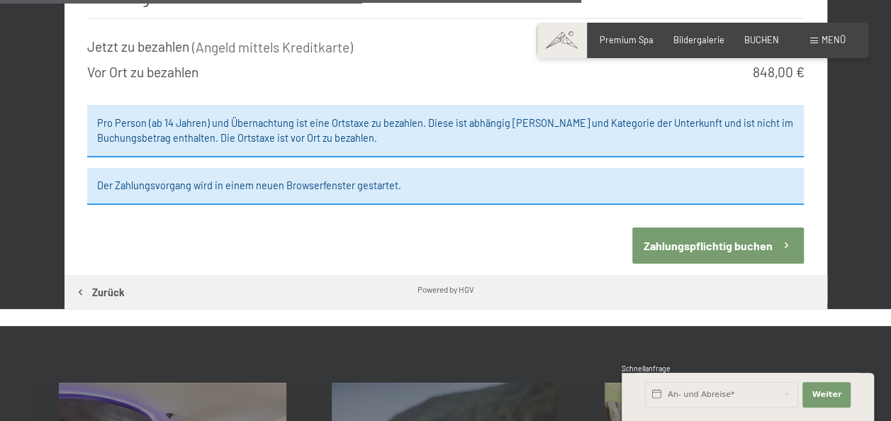
scroll to position [1326, 0]
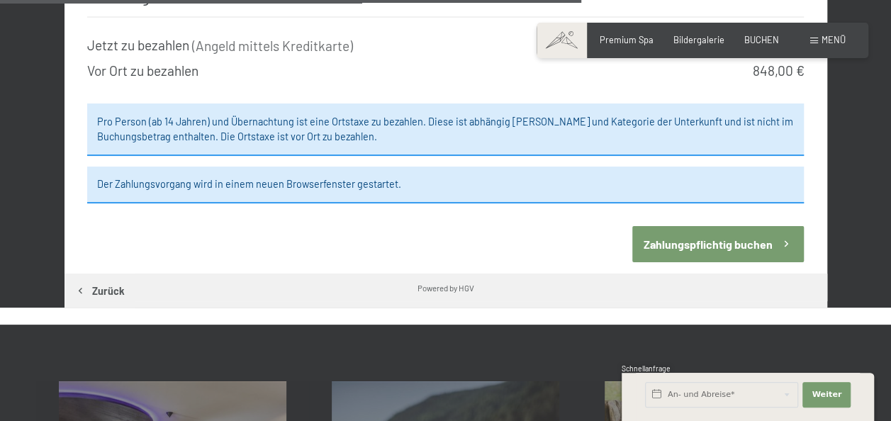
click at [702, 226] on button "Zahlungspflichtig buchen" at bounding box center [719, 244] width 172 height 36
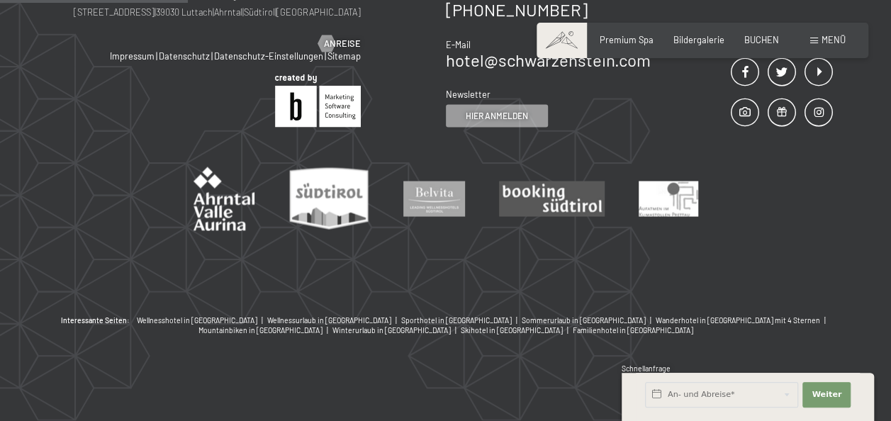
scroll to position [271, 0]
